Goal: Information Seeking & Learning: Learn about a topic

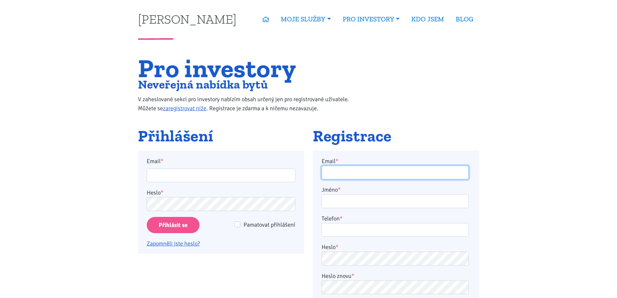
type input "[EMAIL_ADDRESS][DOMAIN_NAME]"
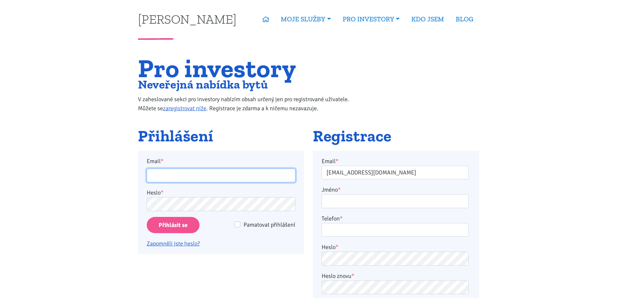
type input "[EMAIL_ADDRESS][DOMAIN_NAME]"
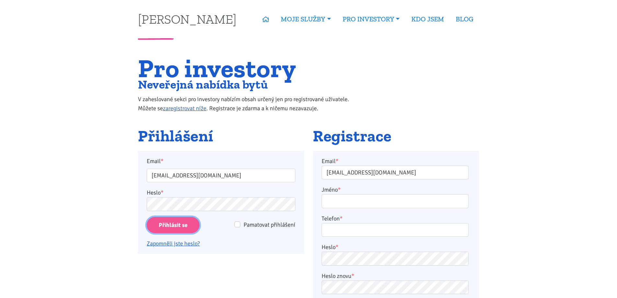
click at [180, 226] on input "Přihlásit se" at bounding box center [173, 225] width 53 height 17
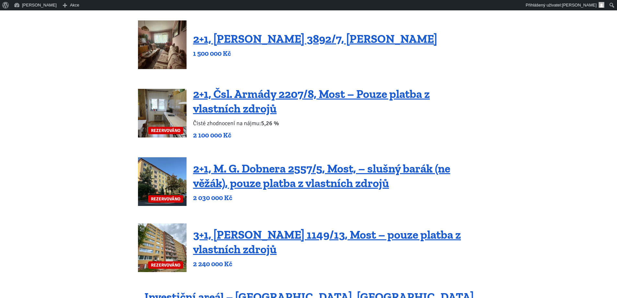
scroll to position [227, 0]
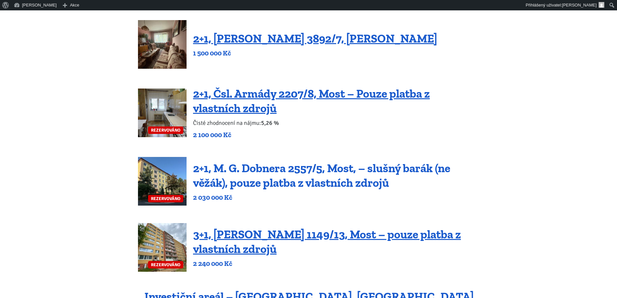
click at [297, 166] on link "2+1, M. G. Dobnera 2557/5, Most, – slušný barák (ne věžák), pouze platba z vlas…" at bounding box center [321, 175] width 257 height 29
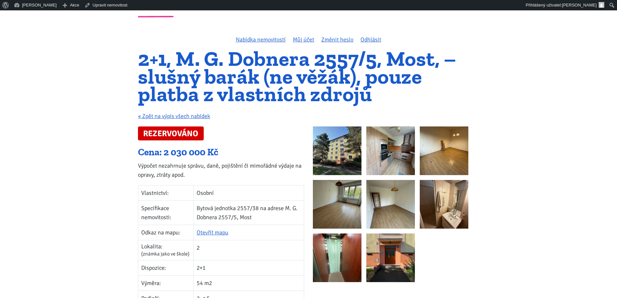
scroll to position [32, 0]
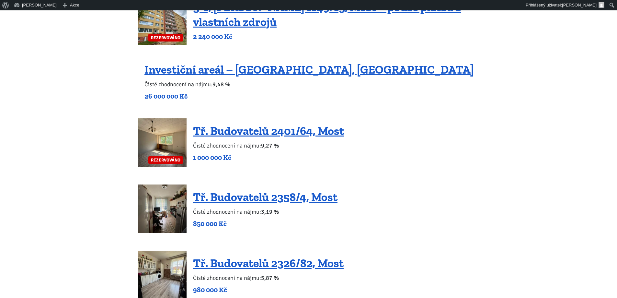
scroll to position [1091, 0]
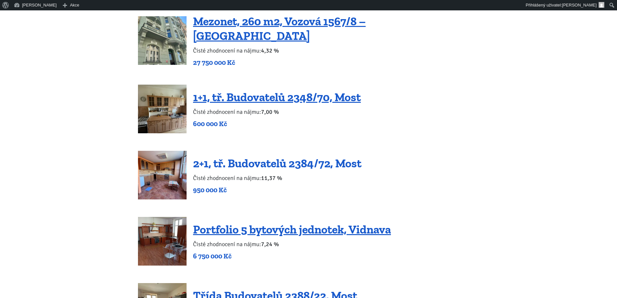
click at [278, 156] on link "2+1, tř. Budovatelů 2384/72, Most" at bounding box center [277, 163] width 168 height 14
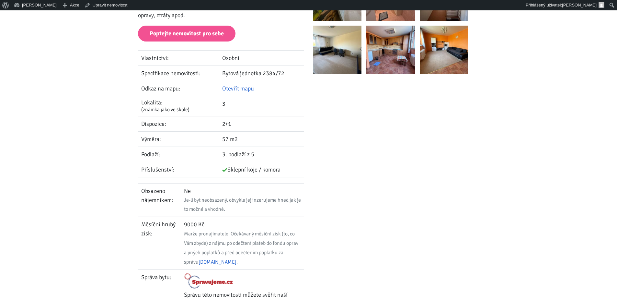
scroll to position [162, 0]
